Goal: Task Accomplishment & Management: Manage account settings

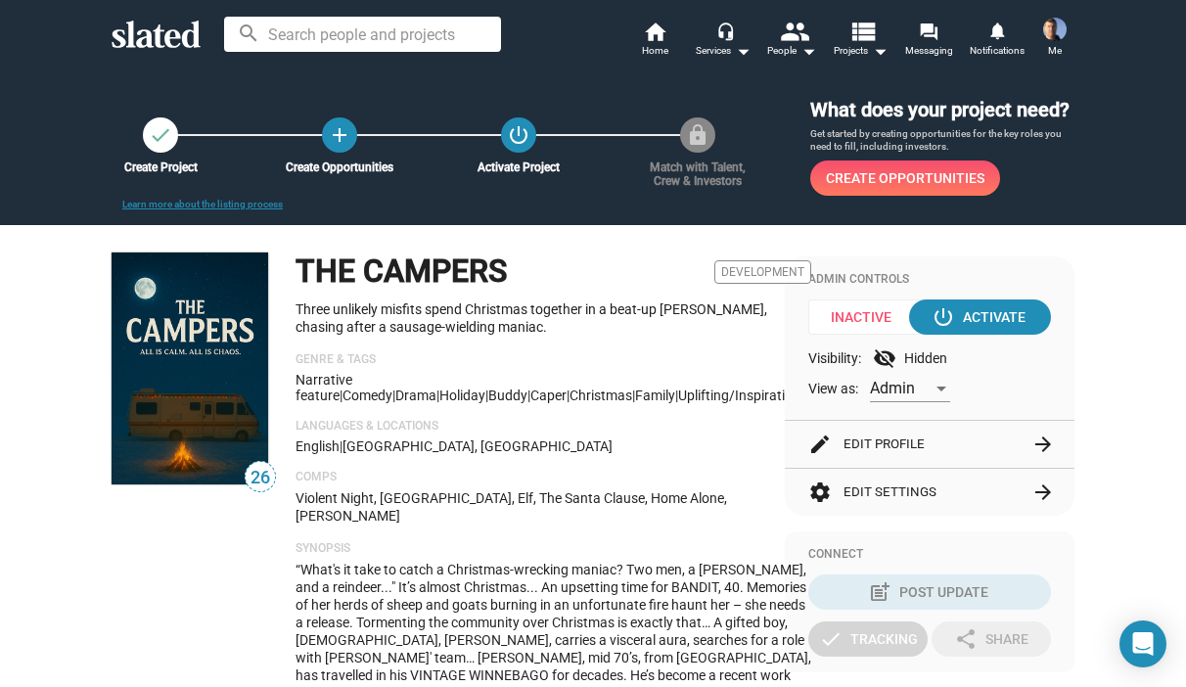
click at [870, 440] on button "edit Edit Profile arrow_forward" at bounding box center [929, 444] width 243 height 47
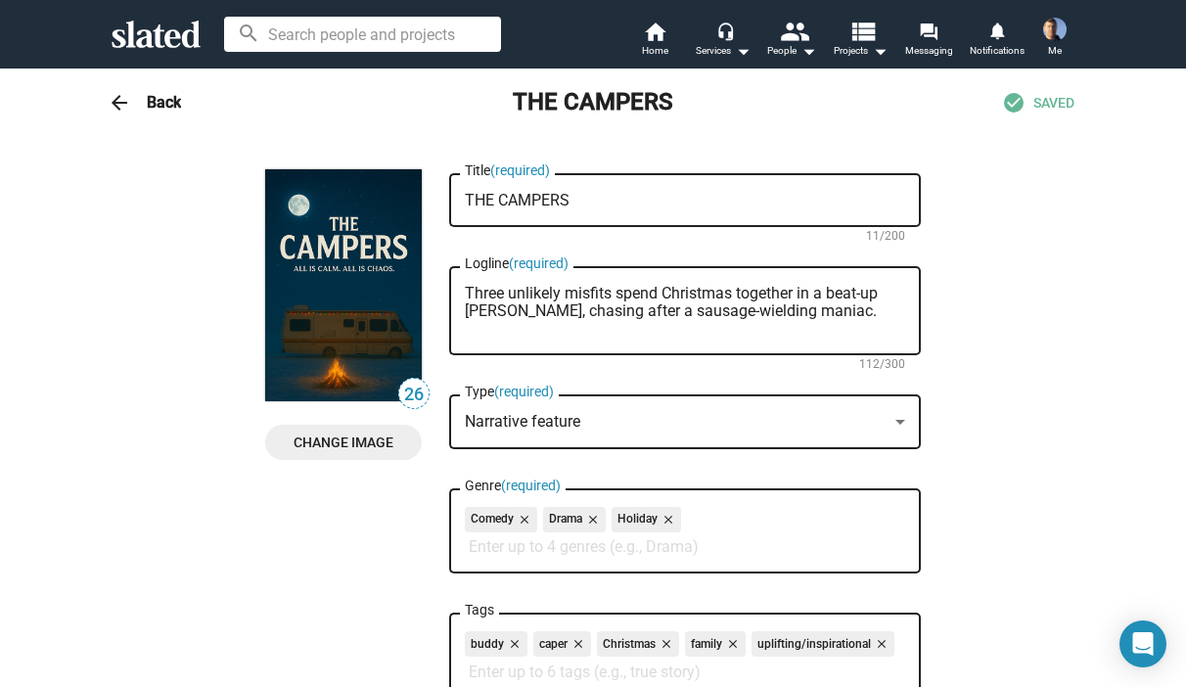
click at [347, 435] on span "Change Image" at bounding box center [343, 442] width 125 height 35
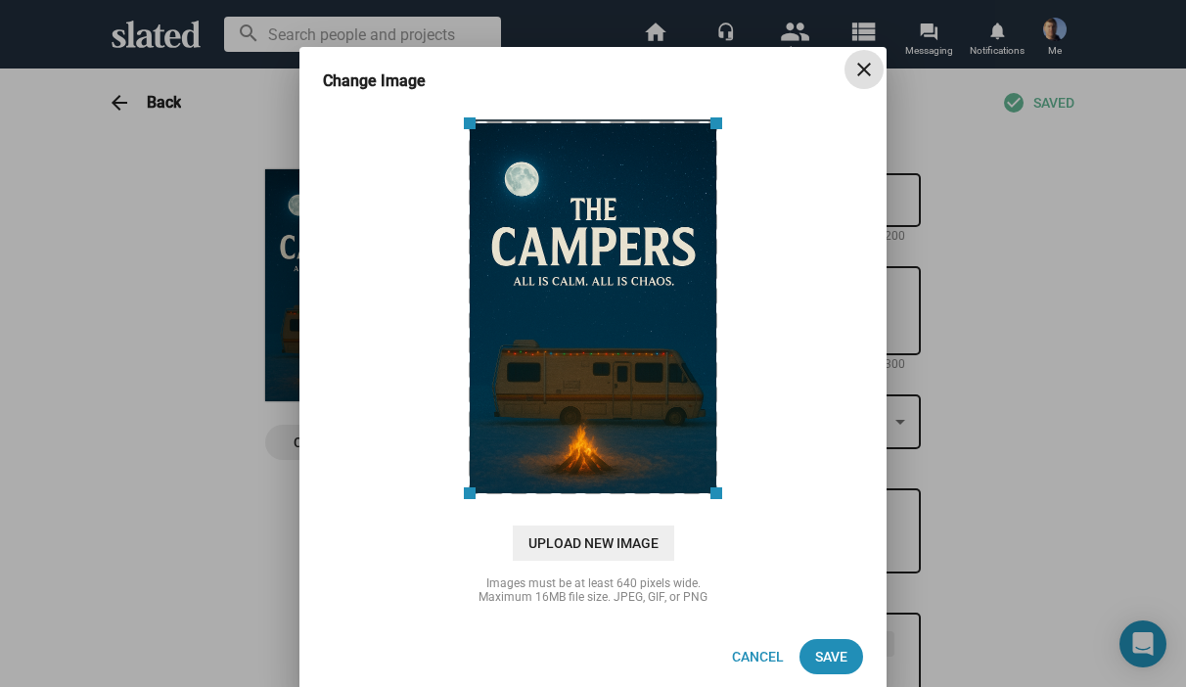
click at [852, 67] on mat-icon "close" at bounding box center [863, 69] width 23 height 23
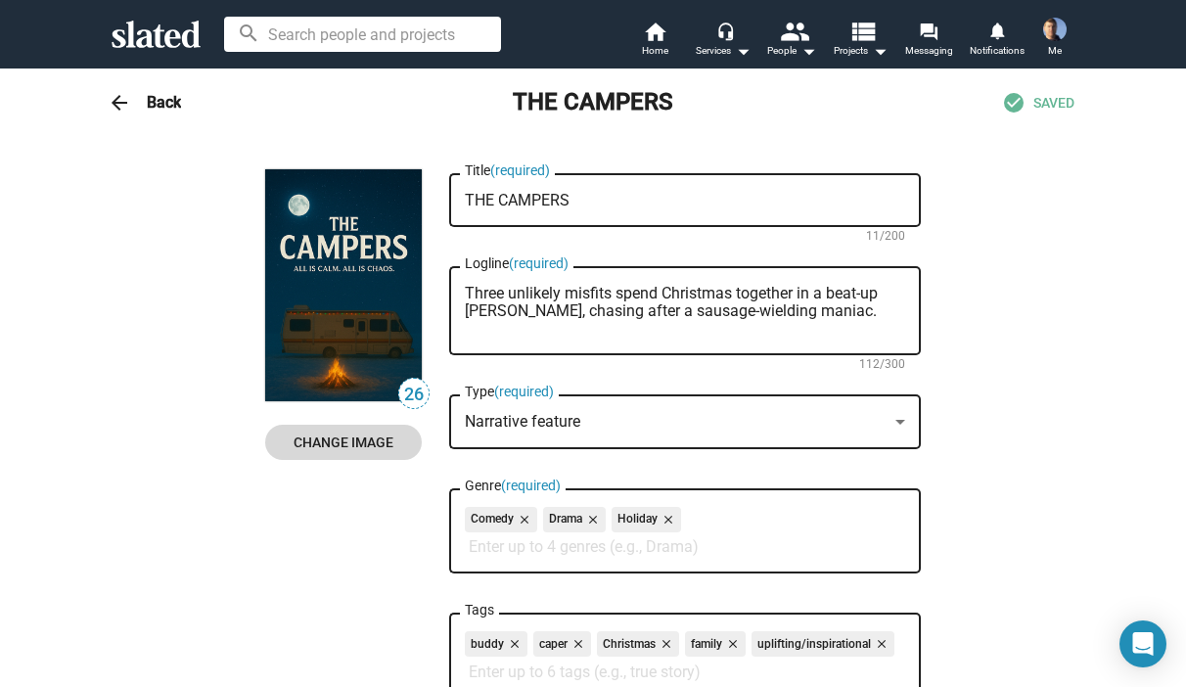
click at [334, 445] on span "Change Image" at bounding box center [343, 442] width 125 height 35
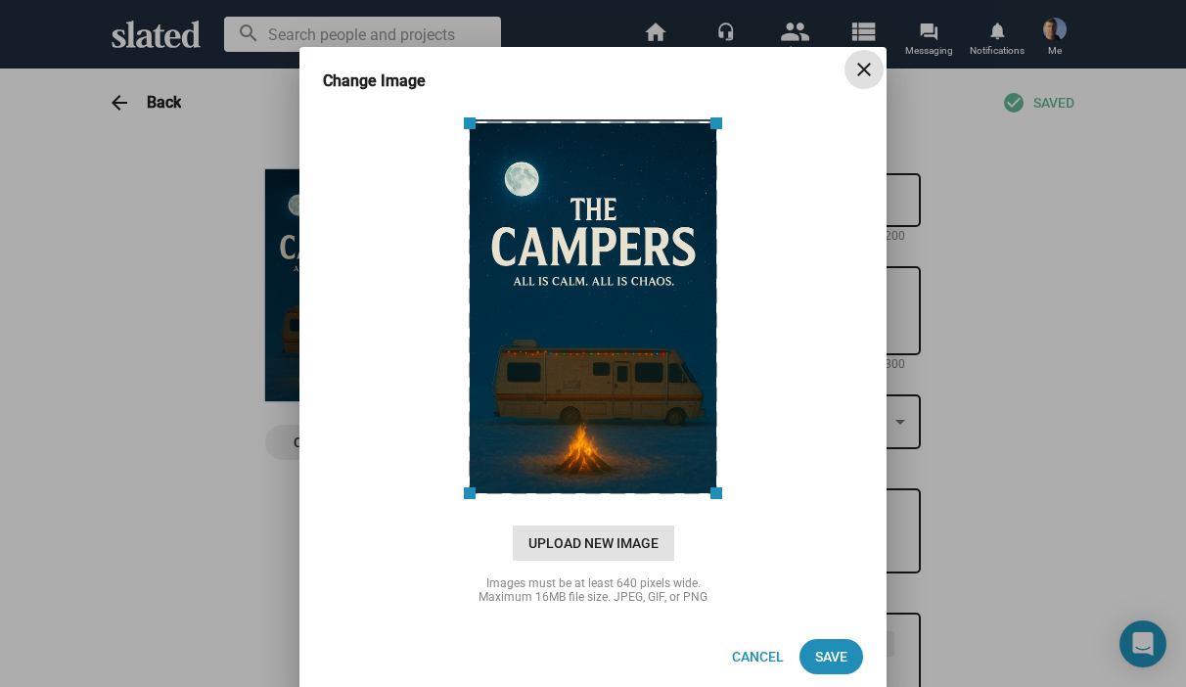
click at [555, 544] on span "Upload New Image" at bounding box center [593, 543] width 161 height 35
click at [555, 501] on input "cloud_upload Drag and drop or click to upload" at bounding box center [593, 307] width 538 height 390
type input "C:\fakepath\8am.png"
click at [821, 653] on span "Save" at bounding box center [831, 656] width 32 height 35
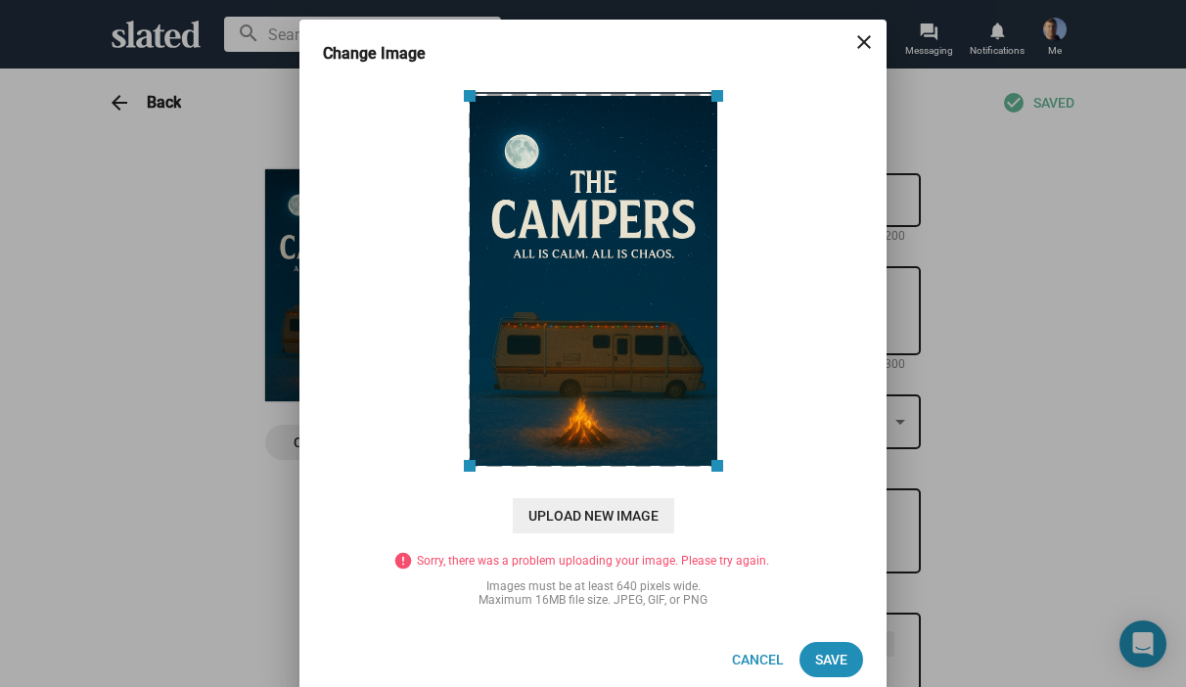
scroll to position [43, 0]
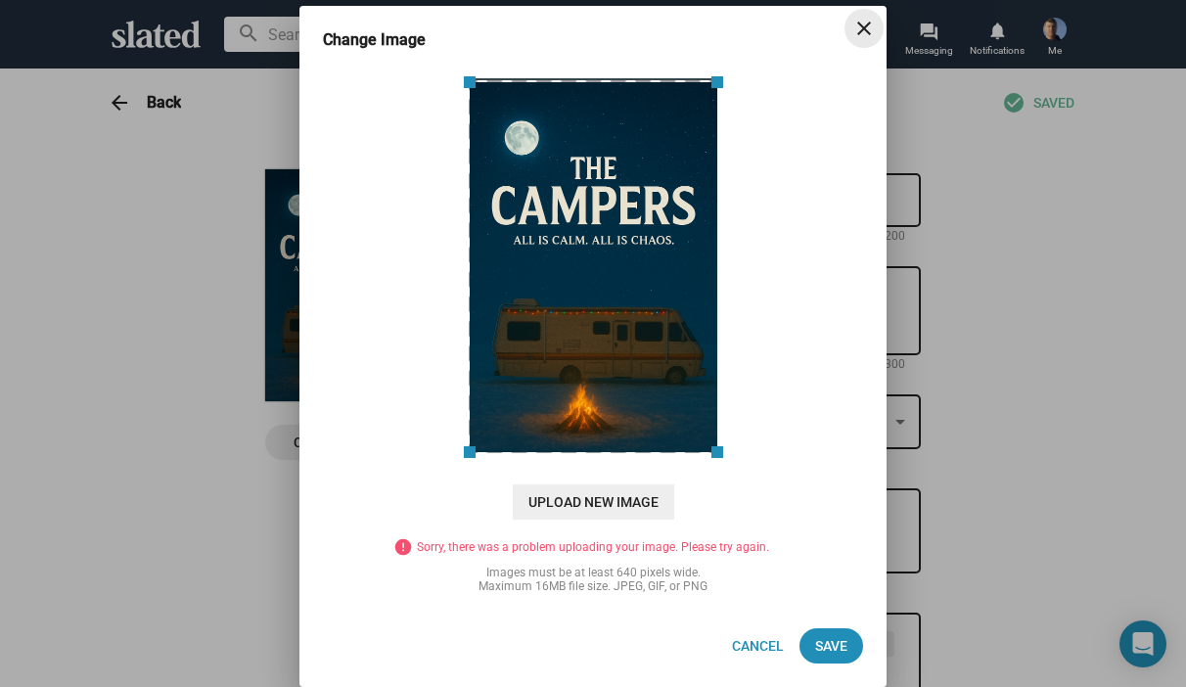
click at [858, 24] on mat-icon "close" at bounding box center [863, 28] width 23 height 23
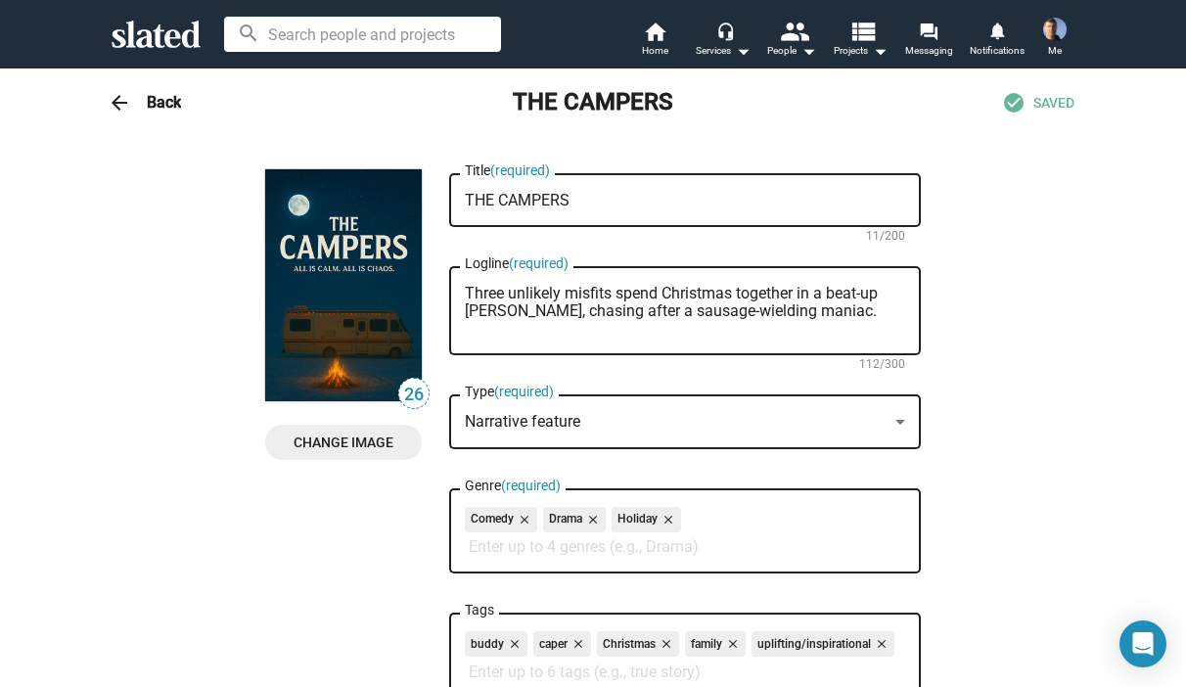
click at [345, 437] on span "Change Image" at bounding box center [343, 442] width 125 height 35
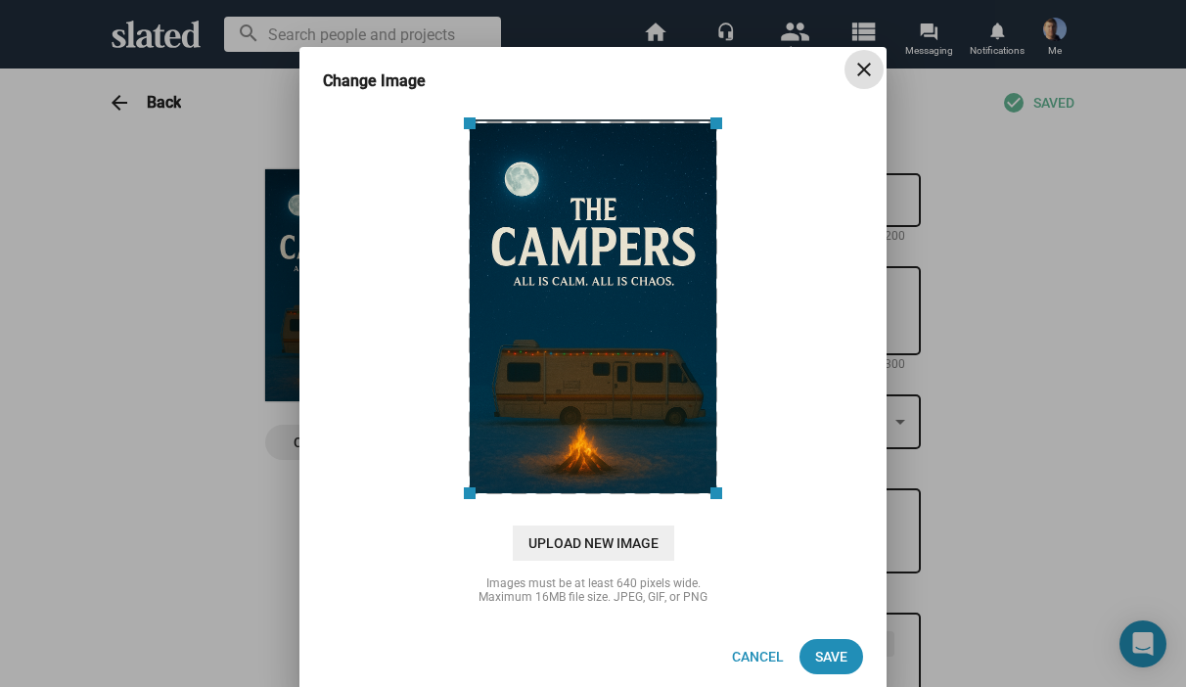
scroll to position [12, 0]
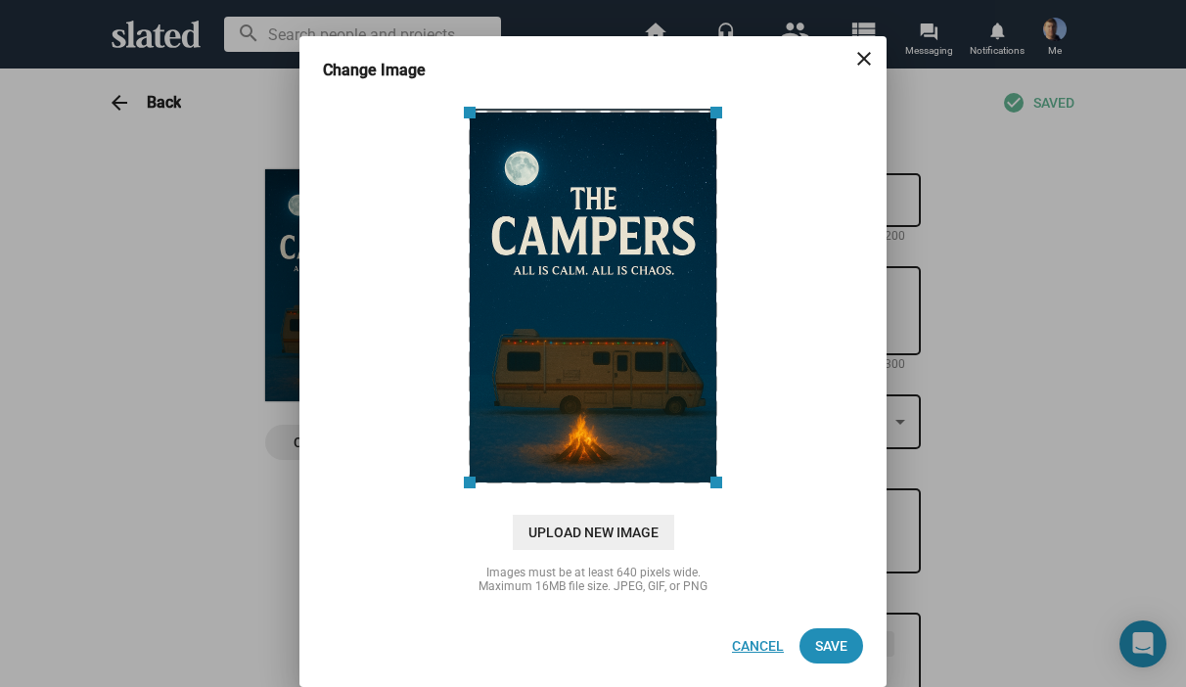
click at [757, 648] on span "Cancel" at bounding box center [758, 645] width 52 height 35
